Goal: Transaction & Acquisition: Download file/media

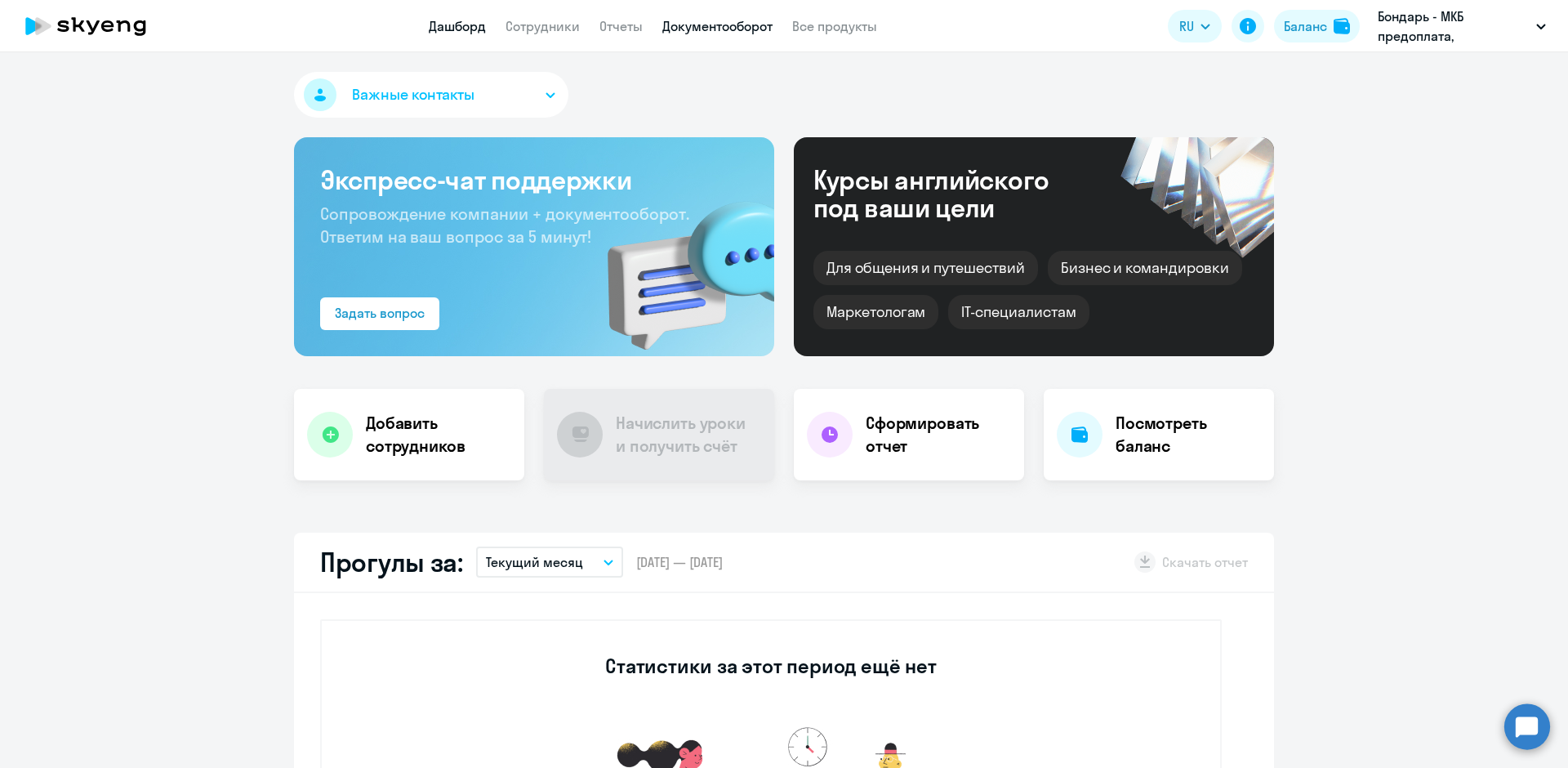
click at [720, 34] on link "Документооборот" at bounding box center [717, 26] width 110 height 17
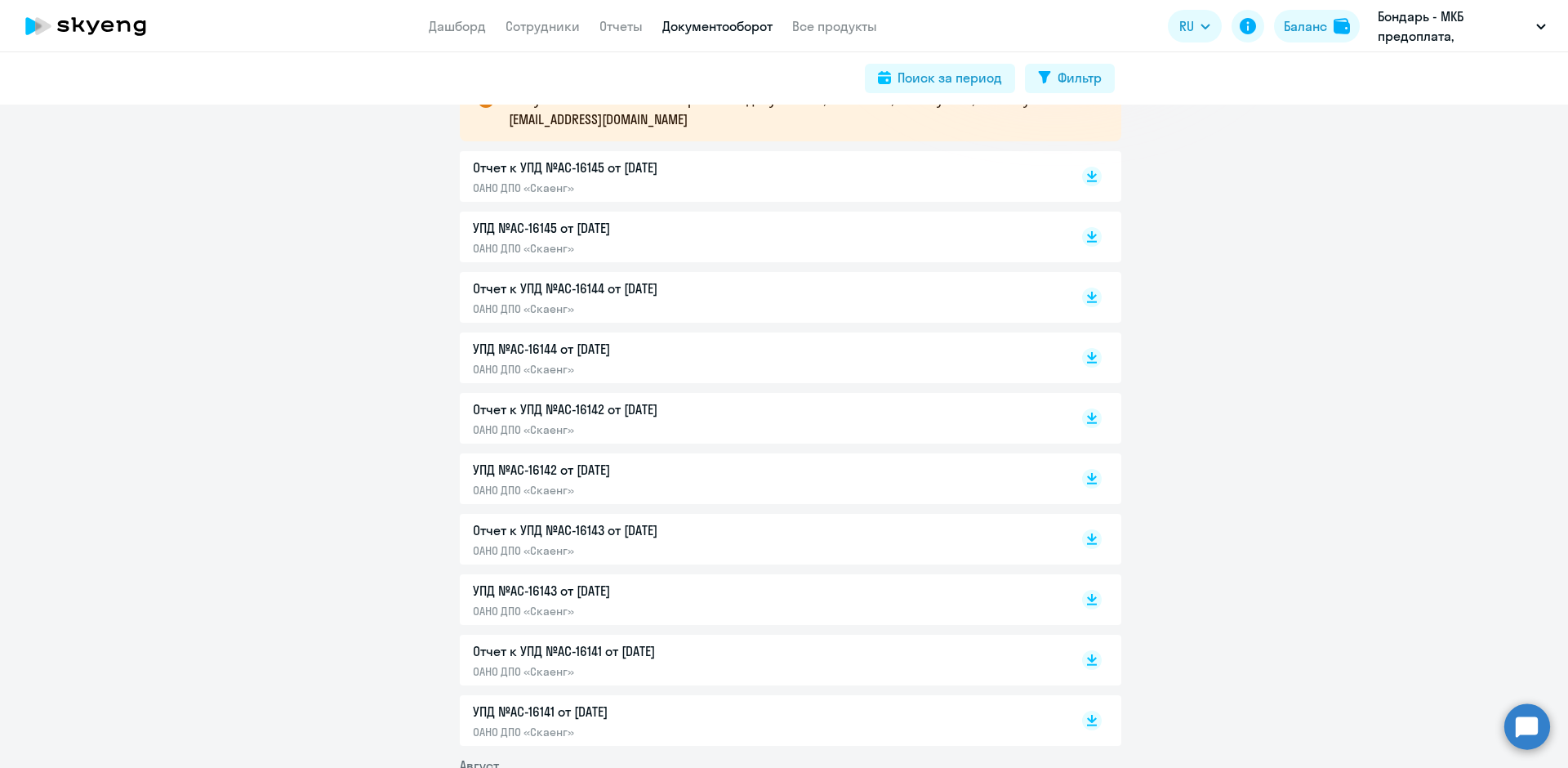
scroll to position [408, 0]
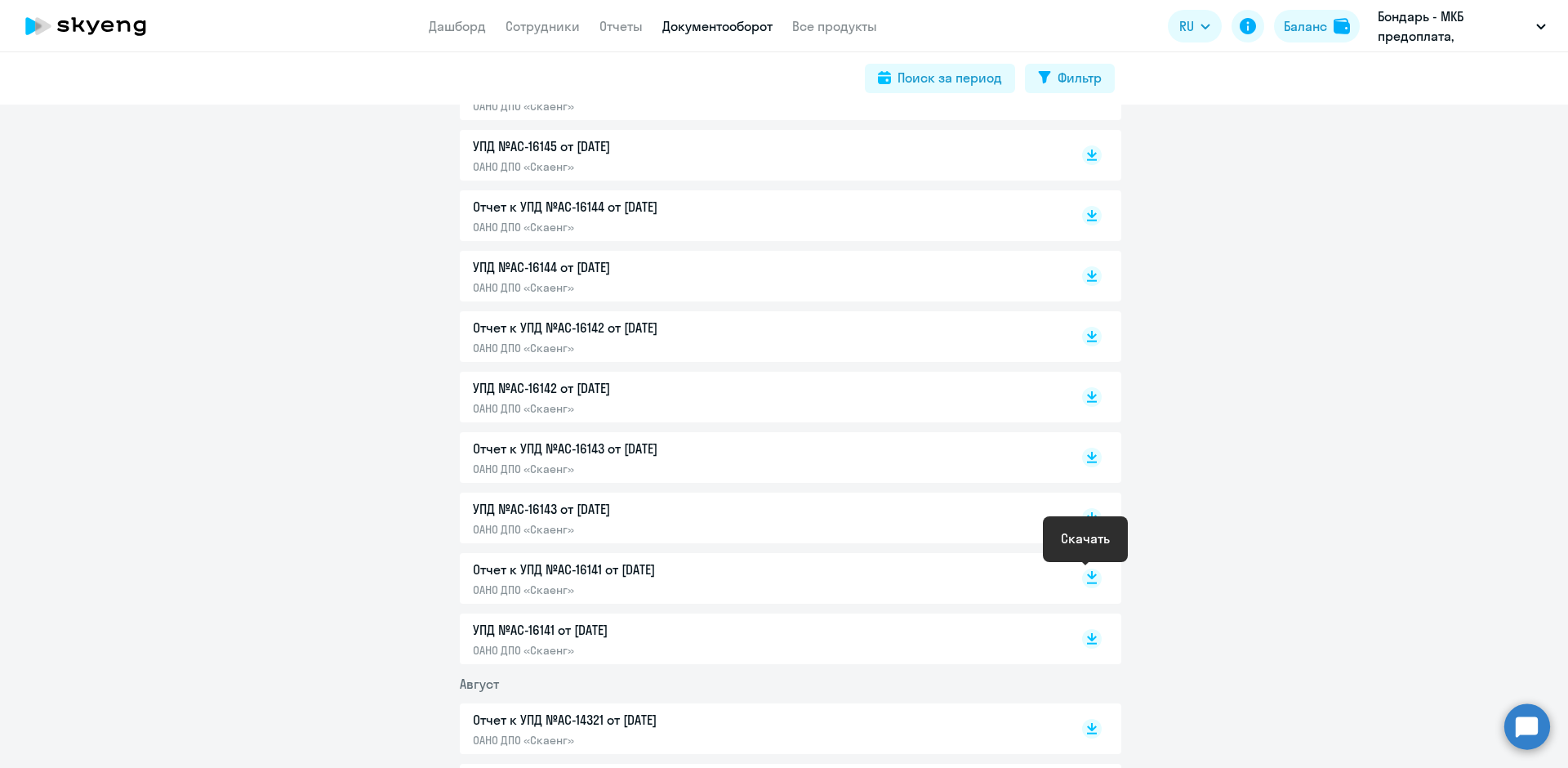
click at [1087, 578] on icon at bounding box center [1091, 575] width 10 height 8
click at [1087, 636] on icon at bounding box center [1091, 635] width 10 height 8
click at [1087, 516] on icon at bounding box center [1091, 514] width 10 height 8
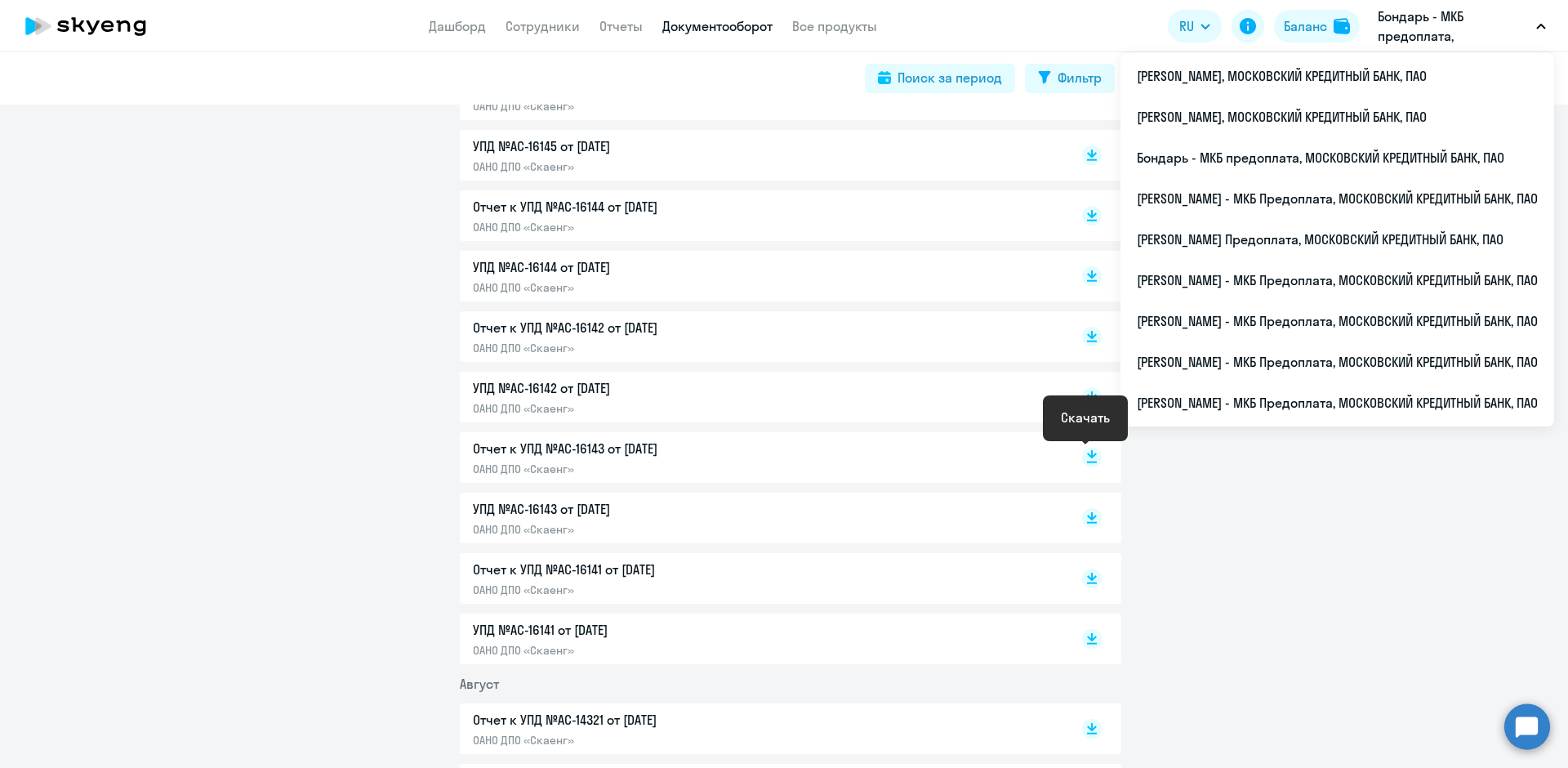
click at [1087, 454] on rect at bounding box center [1091, 457] width 20 height 20
click at [1091, 396] on rect at bounding box center [1091, 397] width 20 height 20
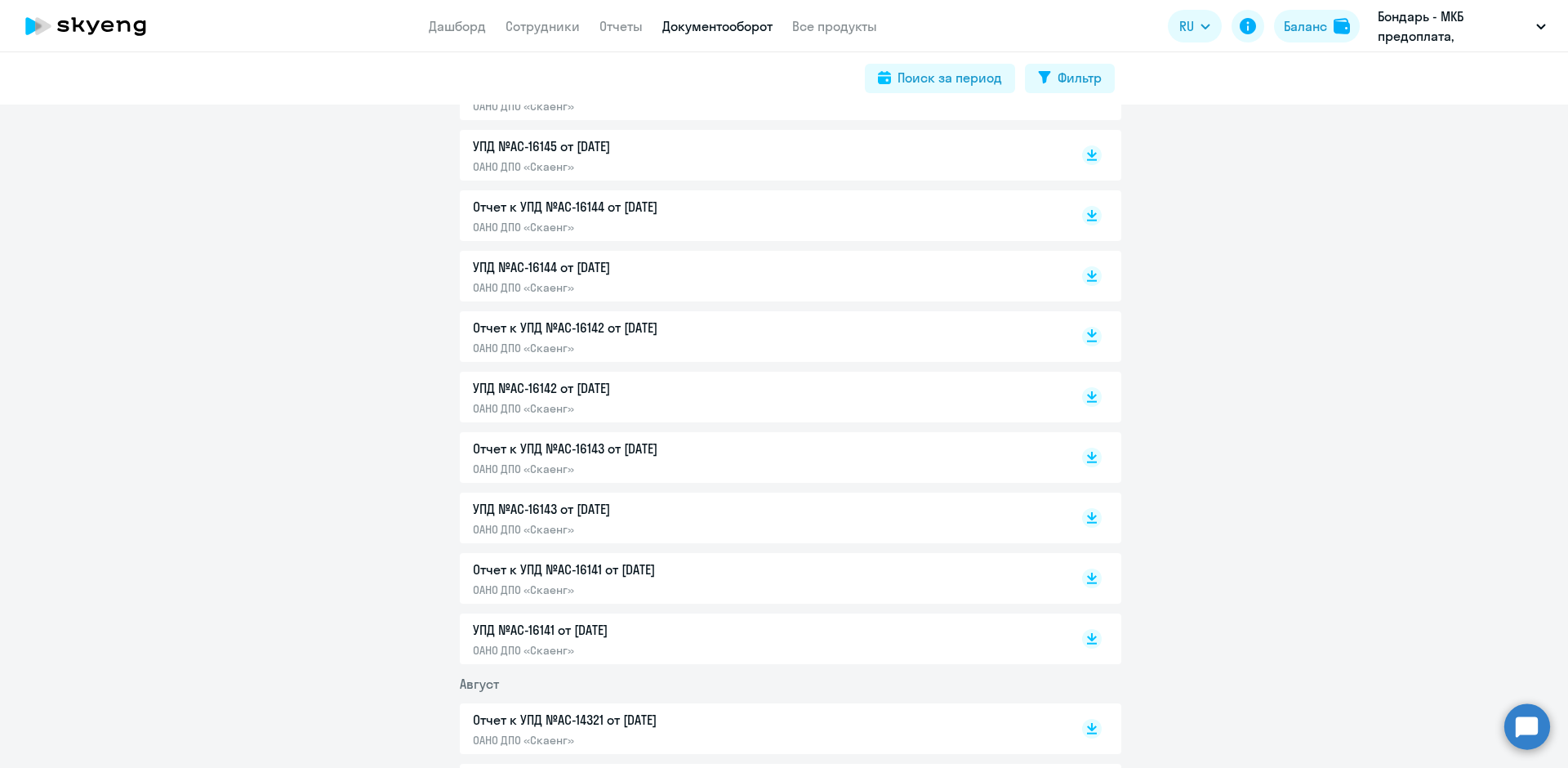
click at [1082, 334] on rect at bounding box center [1091, 336] width 20 height 20
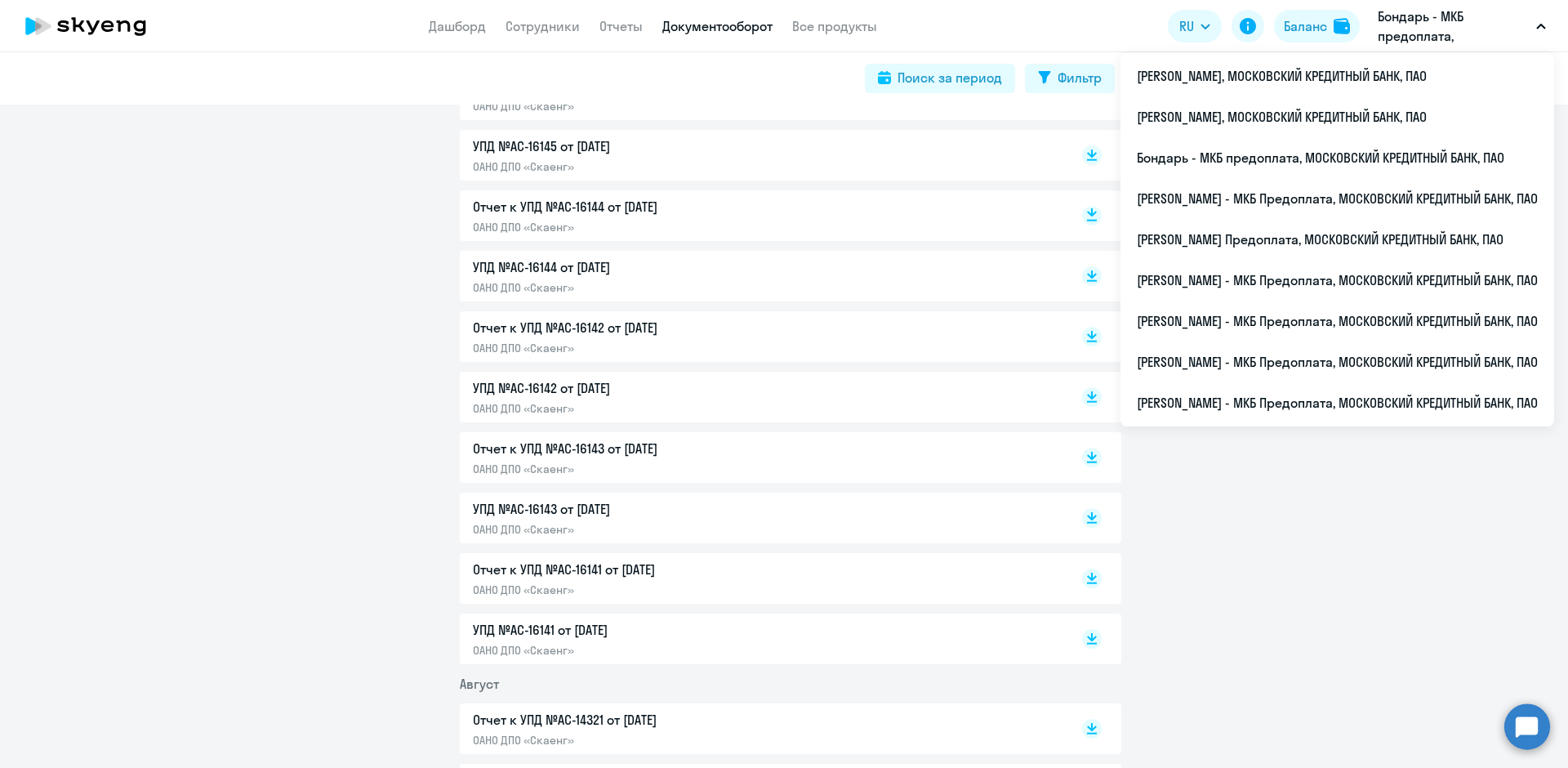
click at [1087, 212] on icon at bounding box center [1091, 212] width 10 height 8
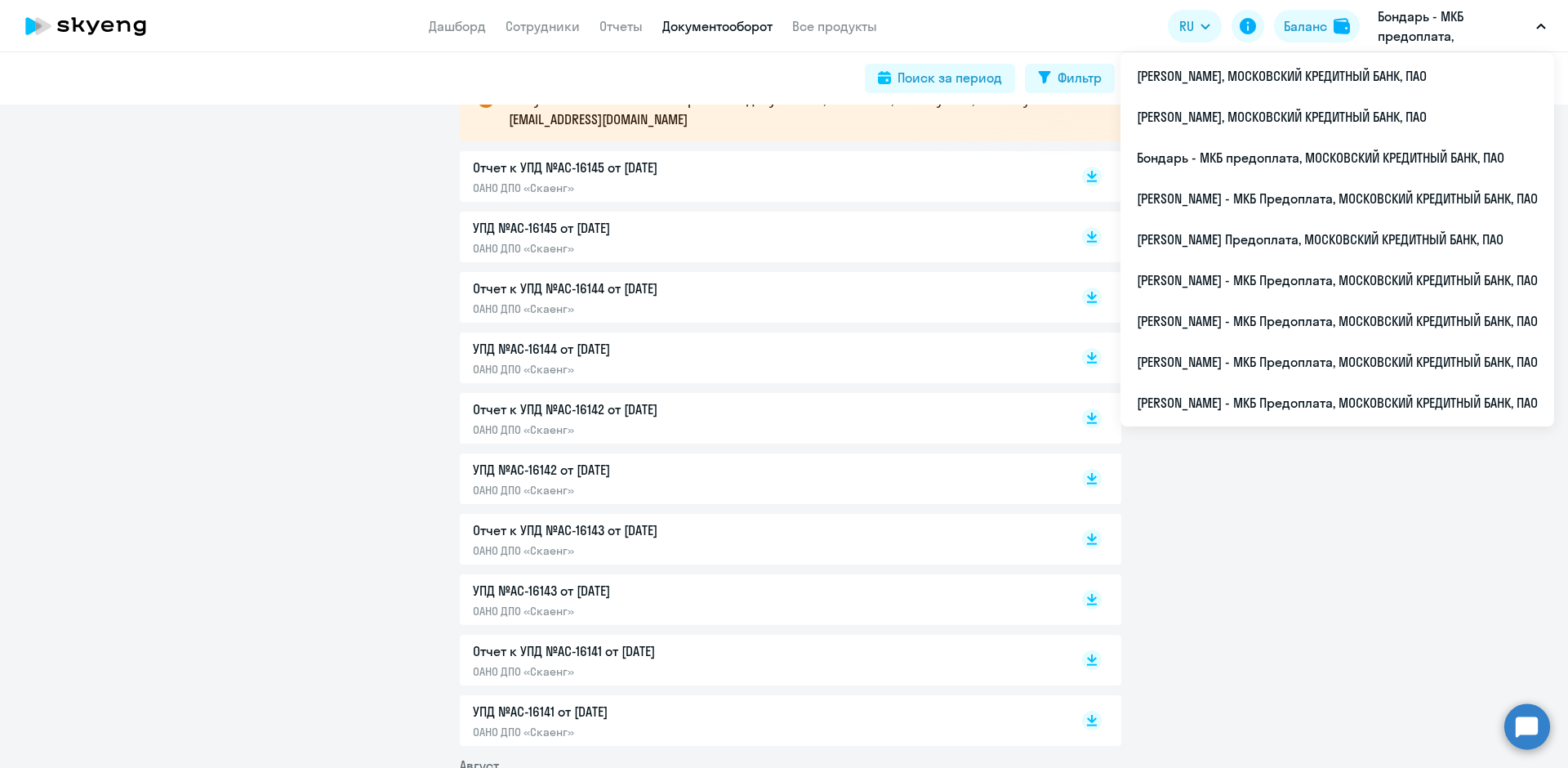
click at [1081, 276] on div "Отчет к УПД №AC-16144 от [DATE] ОАНО ДПО «Скаенг»" at bounding box center [791, 297] width 662 height 50
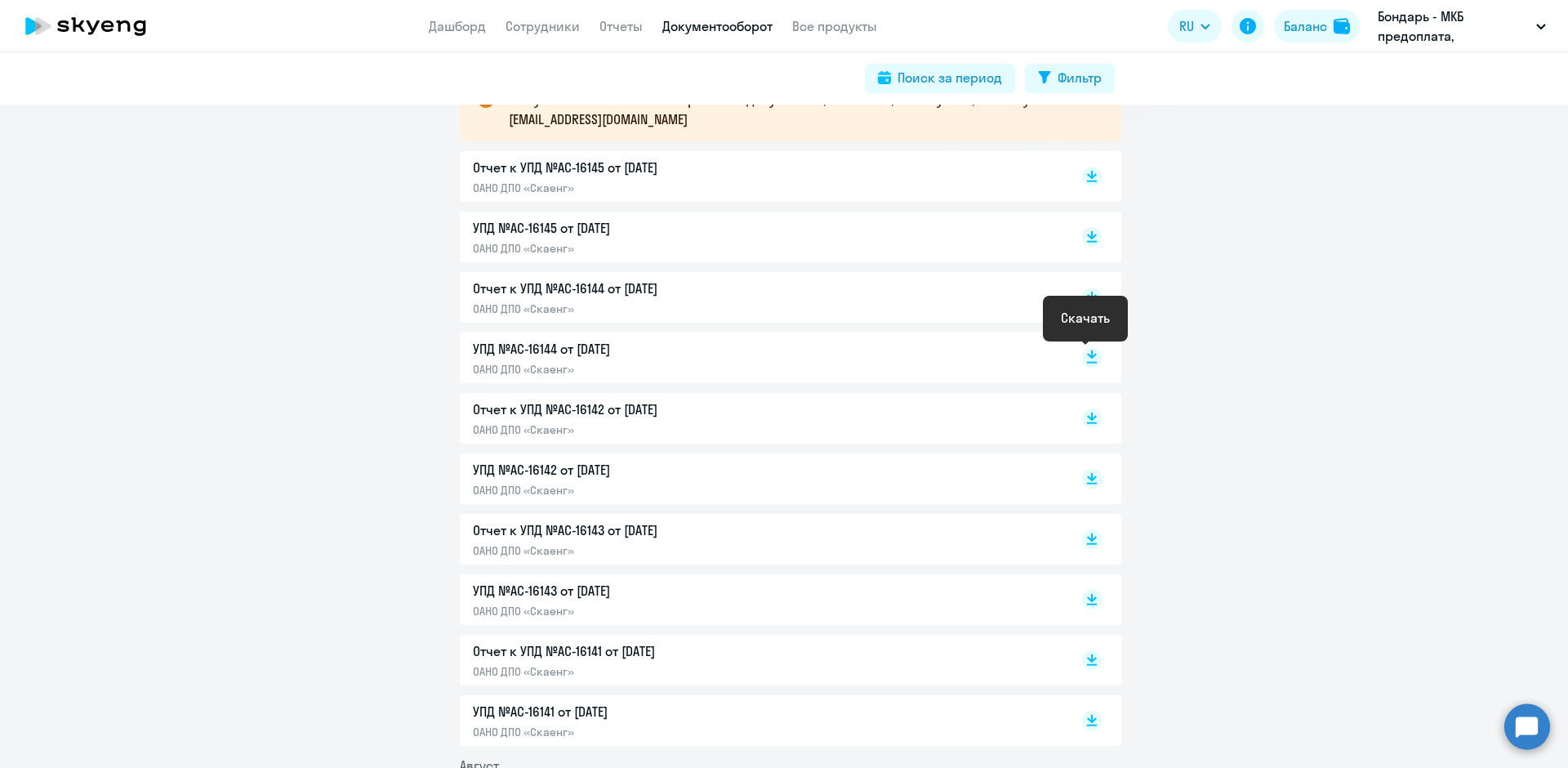
click at [1090, 357] on rect at bounding box center [1091, 358] width 20 height 20
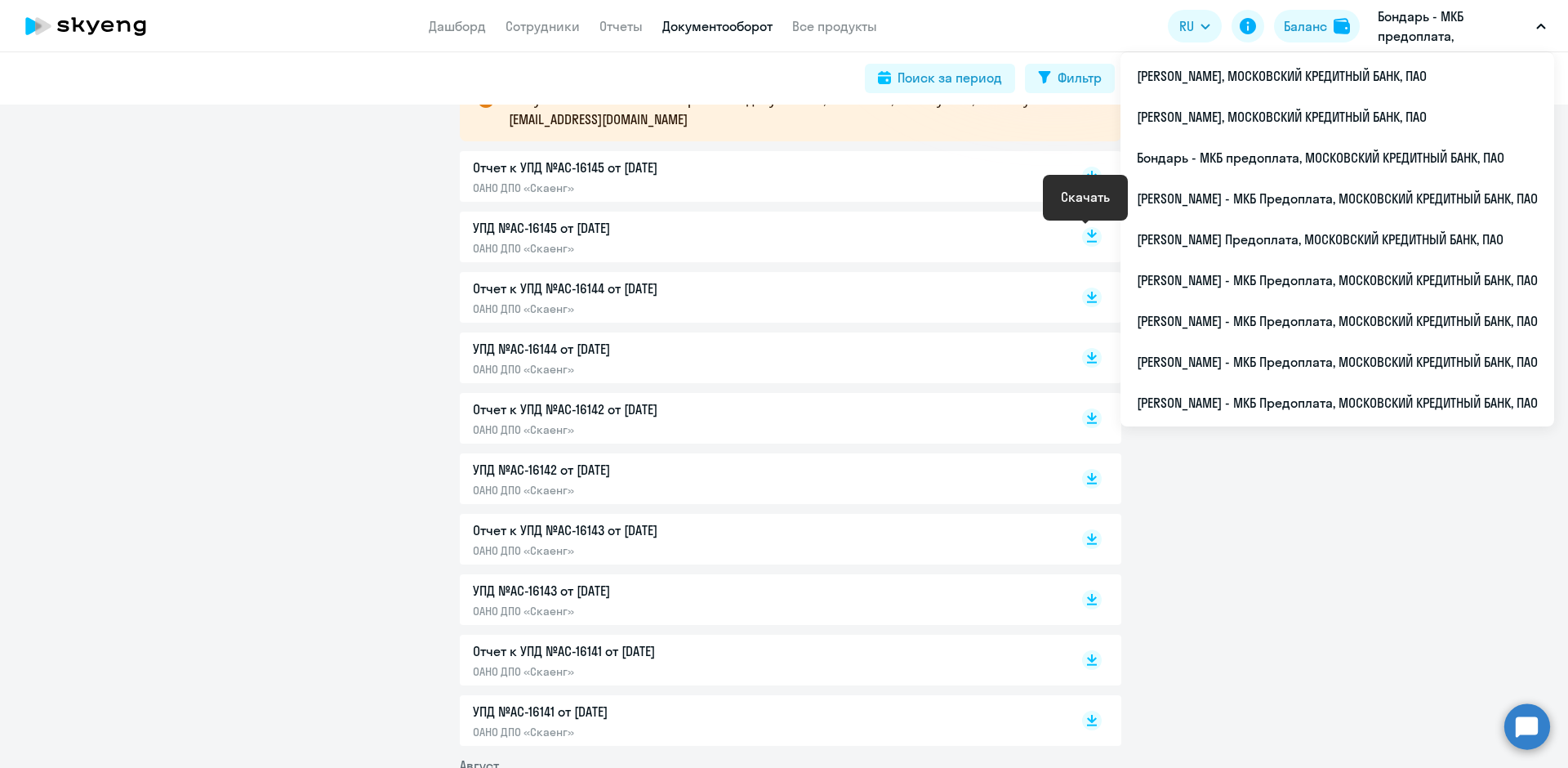
click at [1087, 236] on icon at bounding box center [1091, 233] width 10 height 8
click at [1087, 174] on icon at bounding box center [1091, 173] width 10 height 8
